Goal: Communication & Community: Answer question/provide support

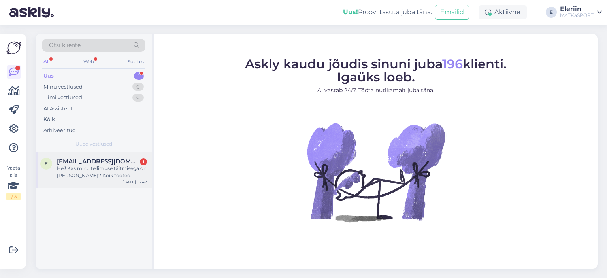
click at [83, 170] on div "Hei! Kas minu tellimuse täitmisega on [PERSON_NAME]? Kõik tooted [PERSON_NAME] …" at bounding box center [102, 172] width 90 height 14
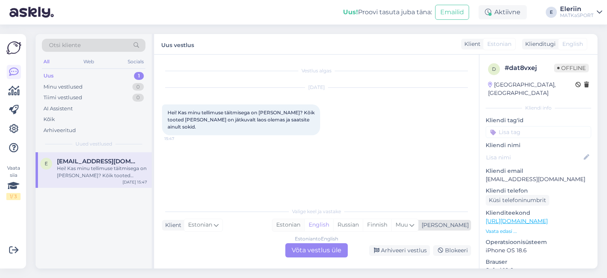
click at [304, 223] on div "Estonian" at bounding box center [288, 225] width 32 height 12
click at [304, 249] on div "Estonian to Estonian Võta vestlus üle" at bounding box center [316, 250] width 62 height 14
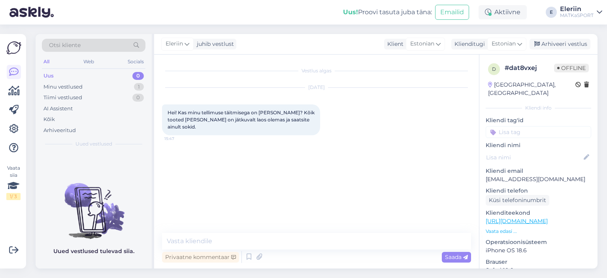
click at [212, 231] on div "Vestlus algas Aug 14 2025 Hei! Kas minu tellimuse täitmisega on mingi tõrge? Kõ…" at bounding box center [316, 162] width 325 height 214
click at [199, 237] on textarea at bounding box center [316, 241] width 309 height 17
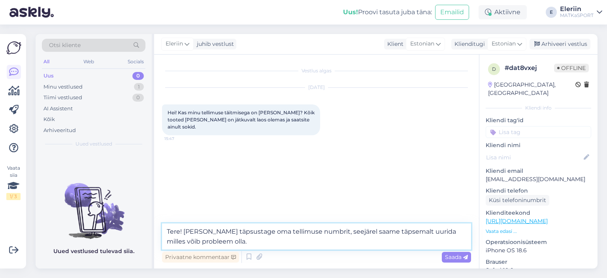
type textarea "Tere! Palun täpsustage oma tellimuse numbrit, seejärel saame täpsemalt uurida m…"
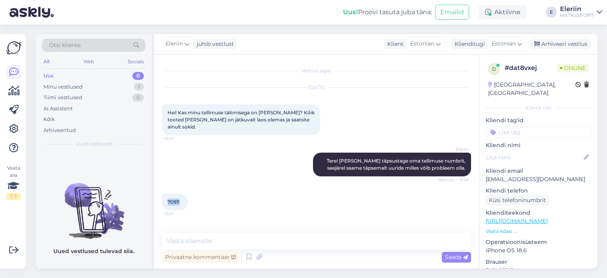
drag, startPoint x: 181, startPoint y: 193, endPoint x: 166, endPoint y: 193, distance: 15.0
click at [166, 194] on div "70911 16:21" at bounding box center [175, 202] width 26 height 17
copy span "70911"
click at [204, 236] on textarea at bounding box center [316, 241] width 309 height 17
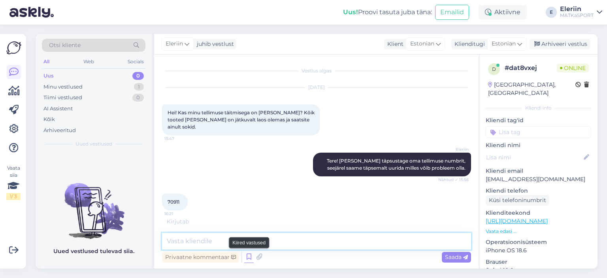
scroll to position [20, 0]
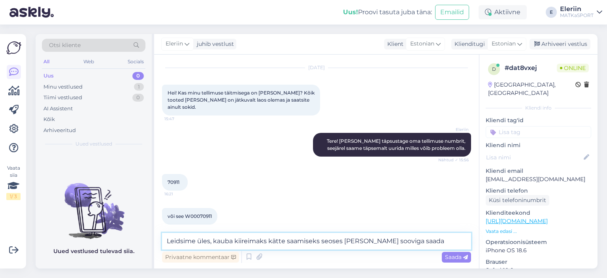
drag, startPoint x: 216, startPoint y: 240, endPoint x: 156, endPoint y: 237, distance: 59.7
click at [156, 237] on div "Vestlus algas Aug 14 2025 Hei! Kas minu tellimuse täitmisega on mingi tõrge? Kõ…" at bounding box center [316, 162] width 325 height 214
click at [273, 239] on textarea "Kauba kiireimaks kätte saamiseks seoses Teie sooviga saada" at bounding box center [316, 241] width 309 height 17
click at [364, 241] on textarea "Kauba kiireimaks kätte saamiseks, seoses Teie sooviga saada" at bounding box center [316, 241] width 309 height 17
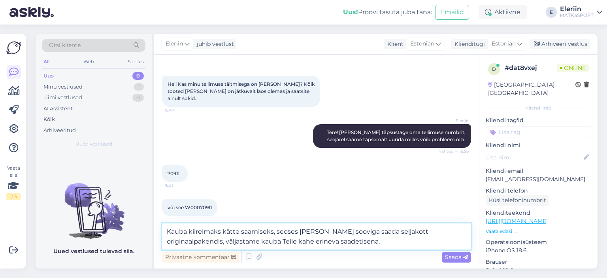
click at [330, 244] on textarea "Kauba kiireimaks kätte saamiseks, seoses Teie sooviga saada seljakott originaal…" at bounding box center [316, 236] width 309 height 26
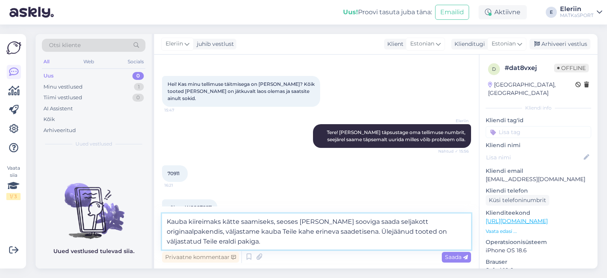
type textarea "Kauba kiireimaks kätte saamiseks, seoses Teie sooviga saada seljakott originaal…"
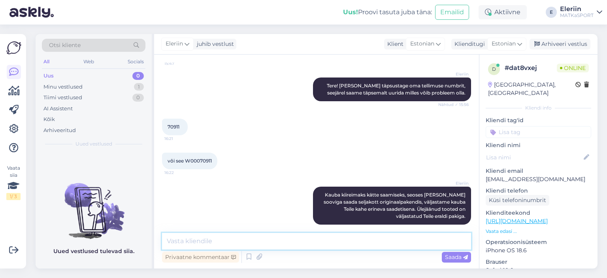
scroll to position [109, 0]
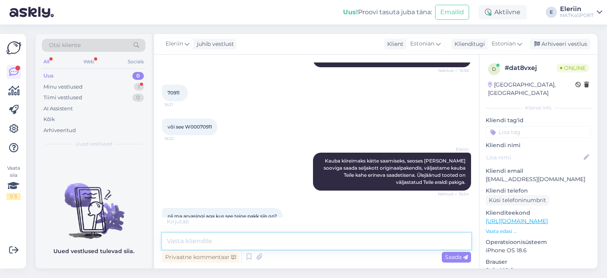
click at [209, 242] on textarea at bounding box center [316, 241] width 309 height 17
drag, startPoint x: 273, startPoint y: 241, endPoint x: 159, endPoint y: 238, distance: 114.6
click at [159, 238] on div "Vestlus algas Aug 14 2025 Hei! Kas minu tellimuse täitmisega on mingi tõrge? Kõ…" at bounding box center [316, 162] width 325 height 214
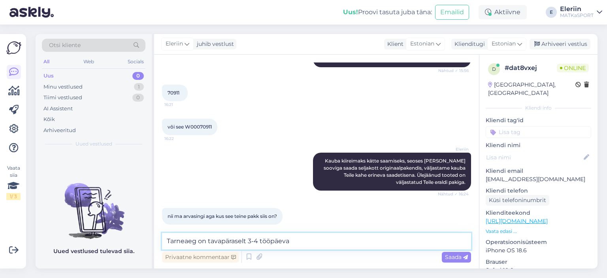
click at [297, 243] on textarea "Tarneaeg on tavapäraselt 3-4 tööpäeva" at bounding box center [316, 241] width 309 height 17
type textarea "Tarneaeg on tavapäraselt 3-4 tööpäeva, loodetavasti jõuab pakk peagi Teieni :)"
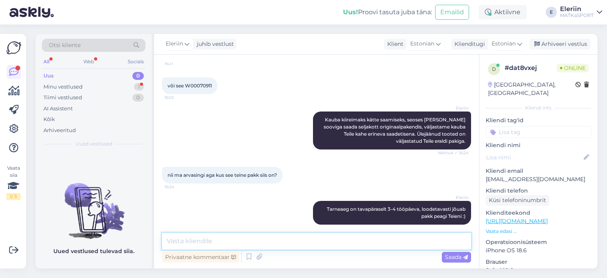
scroll to position [184, 0]
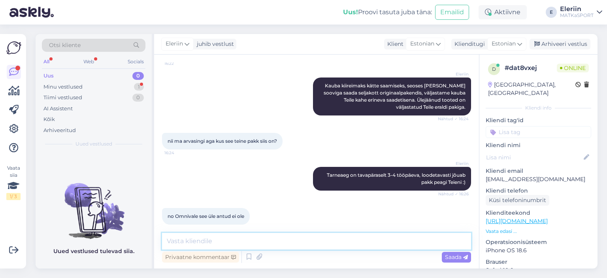
click at [212, 237] on textarea at bounding box center [316, 241] width 309 height 17
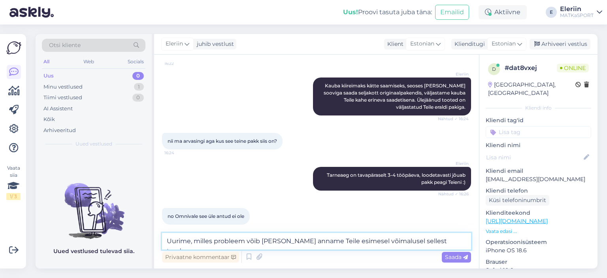
type textarea "Uurime, milles probleem võib olla ja anname Teile esimesel võimalusel sellest t…"
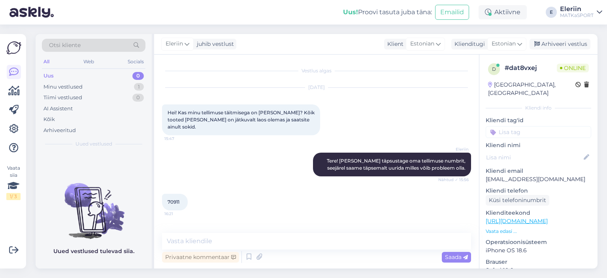
scroll to position [259, 0]
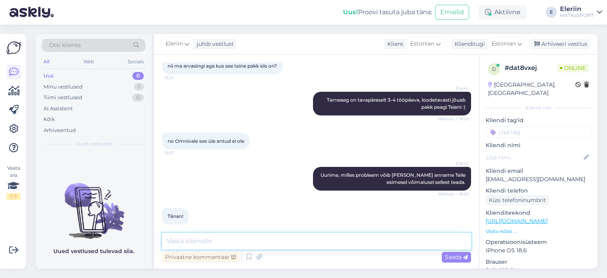
click at [302, 240] on textarea at bounding box center [316, 241] width 309 height 17
